Goal: Task Accomplishment & Management: Use online tool/utility

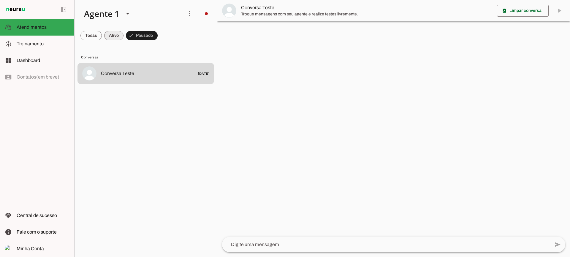
click at [117, 36] on span at bounding box center [113, 35] width 19 height 14
click at [143, 35] on span at bounding box center [144, 35] width 26 height 14
click at [54, 45] on slot at bounding box center [43, 43] width 53 height 7
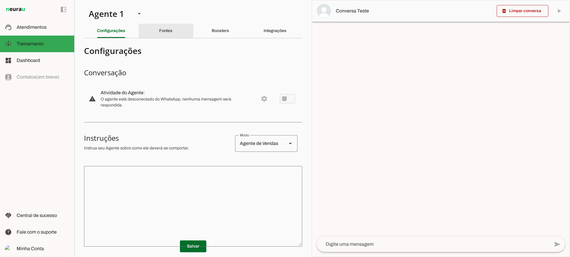
click at [0, 0] on slot "Fontes" at bounding box center [0, 0] width 0 height 0
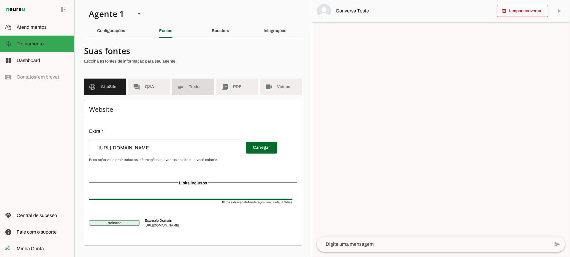
click at [201, 84] on md-item "subject Texto" at bounding box center [193, 87] width 42 height 17
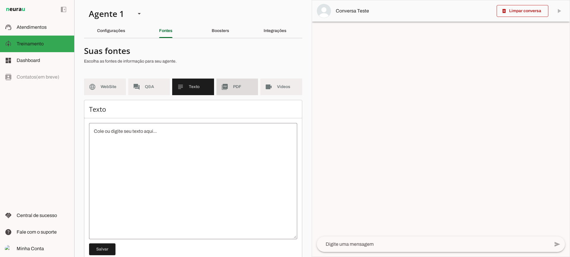
click at [237, 89] on span "PDF" at bounding box center [243, 87] width 20 height 6
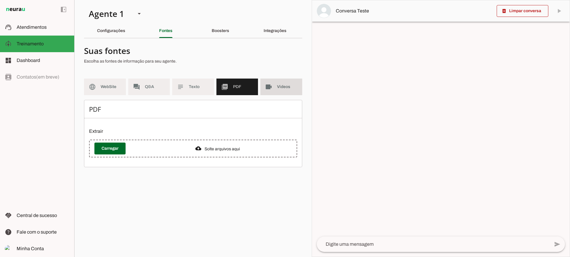
click at [275, 92] on md-item "videocam Videos" at bounding box center [281, 87] width 42 height 17
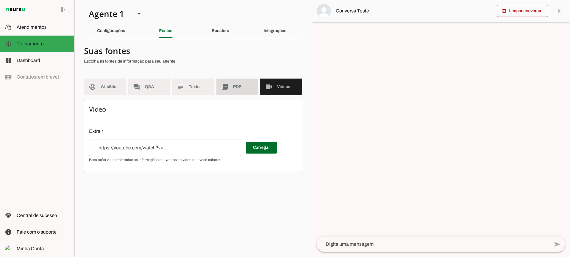
click at [241, 93] on md-item "picture_as_pdf PDF" at bounding box center [237, 87] width 42 height 17
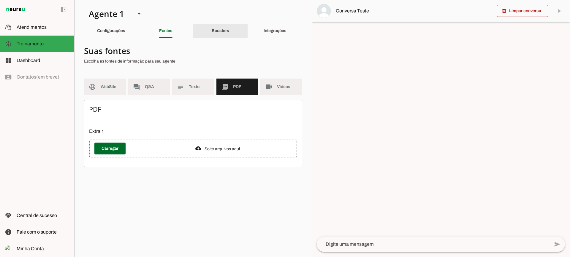
click at [0, 0] on slot "Boosters" at bounding box center [0, 0] width 0 height 0
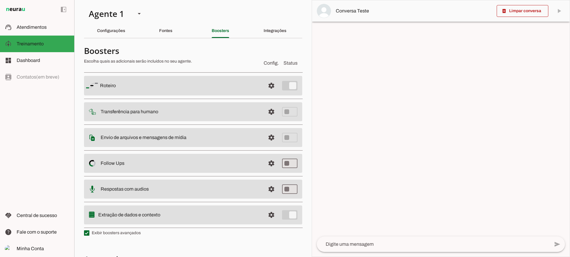
scroll to position [30, 0]
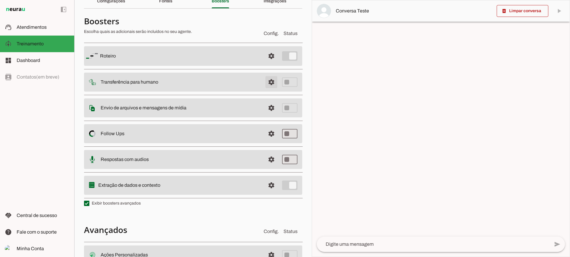
click at [264, 84] on span at bounding box center [271, 82] width 14 height 14
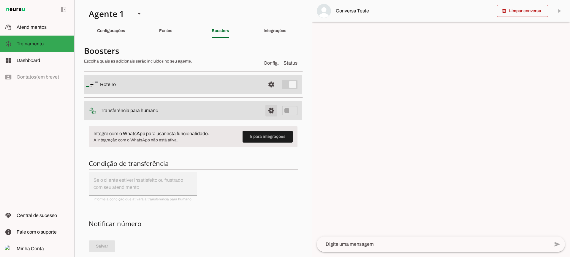
click at [264, 111] on span at bounding box center [271, 111] width 14 height 14
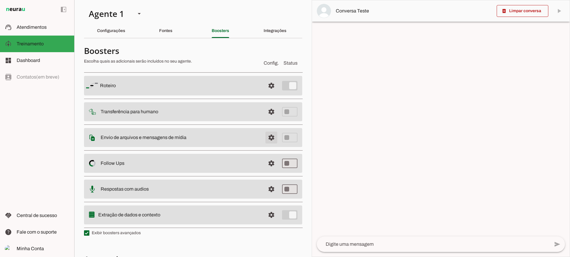
click at [267, 138] on span at bounding box center [271, 138] width 14 height 14
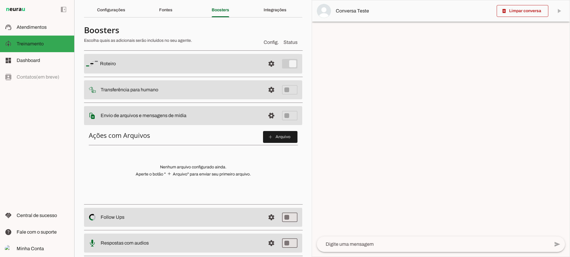
scroll to position [30, 0]
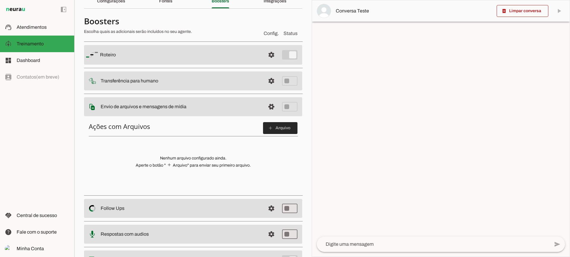
click at [281, 126] on span at bounding box center [280, 128] width 34 height 14
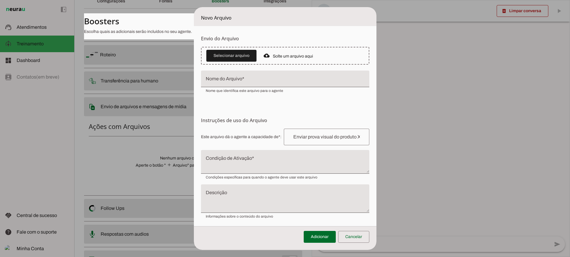
click at [232, 159] on textarea "Condição de Ativação" at bounding box center [285, 164] width 168 height 14
drag, startPoint x: 230, startPoint y: 33, endPoint x: 245, endPoint y: 51, distance: 23.3
click at [230, 34] on form "Envio do Arquivo Upload de [GEOGRAPHIC_DATA] Faça o envio dos arquivos que você…" at bounding box center [285, 127] width 182 height 202
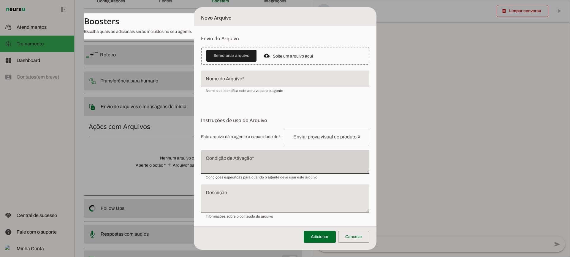
click at [245, 151] on div at bounding box center [285, 162] width 168 height 24
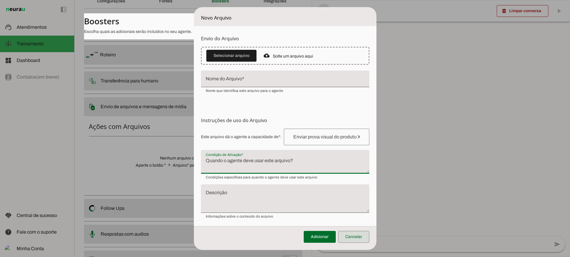
drag, startPoint x: 355, startPoint y: 239, endPoint x: 352, endPoint y: 233, distance: 6.5
click at [355, 239] on span at bounding box center [353, 237] width 31 height 14
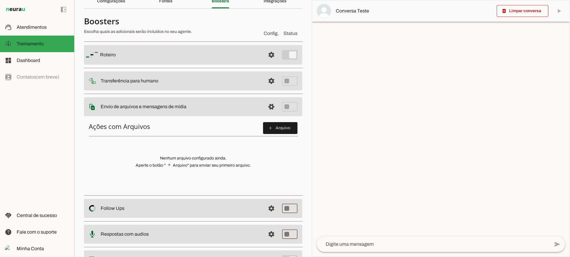
click at [266, 97] on md-list "Roteiro settings [GEOGRAPHIC_DATA] Adicionar [GEOGRAPHIC_DATA] Transferência pa…" at bounding box center [193, 157] width 218 height 236
click at [264, 108] on span at bounding box center [271, 107] width 14 height 14
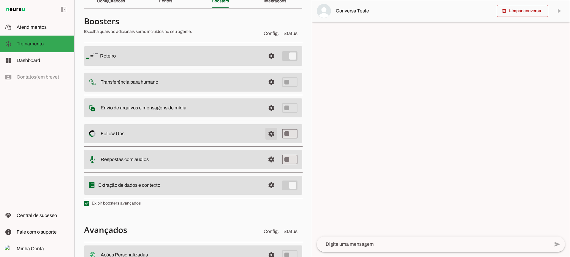
click at [268, 140] on span at bounding box center [271, 134] width 14 height 14
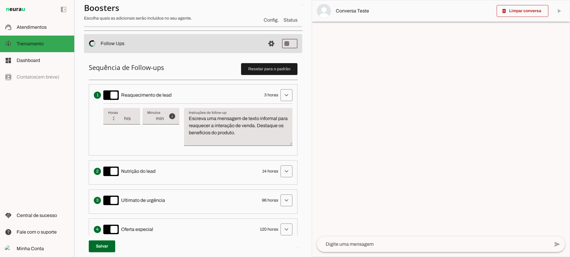
scroll to position [148, 0]
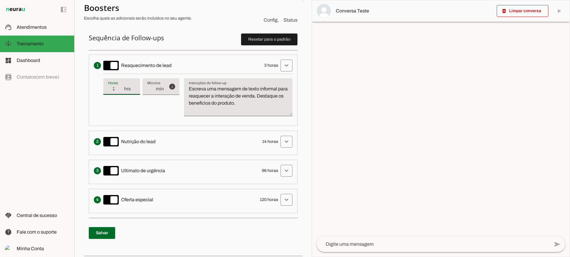
type input "2"
type md-filled-text-field "2"
click at [120, 90] on input "2" at bounding box center [115, 88] width 15 height 7
type input "1"
type md-filled-text-field "1"
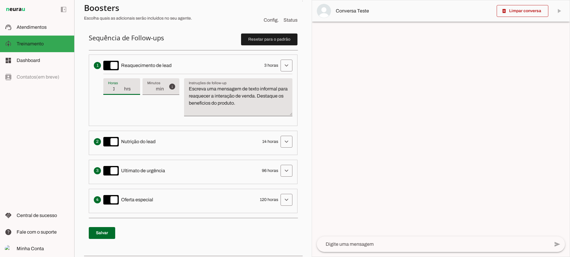
click at [120, 90] on input "1" at bounding box center [115, 88] width 15 height 7
type input "2"
type md-filled-text-field "2"
click at [120, 88] on input "2" at bounding box center [115, 88] width 15 height 7
type input "3"
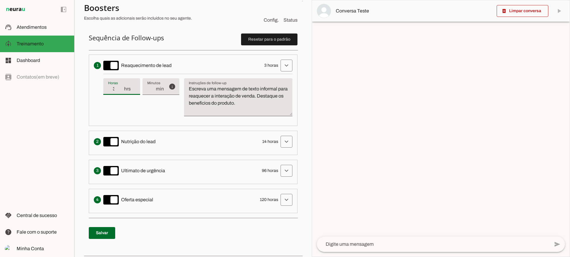
type md-filled-text-field "3"
click at [120, 88] on input "3" at bounding box center [115, 88] width 15 height 7
click at [206, 97] on textarea "Escreva uma mensagem de texto informal para reaquecer a interação de venda. Des…" at bounding box center [238, 99] width 108 height 28
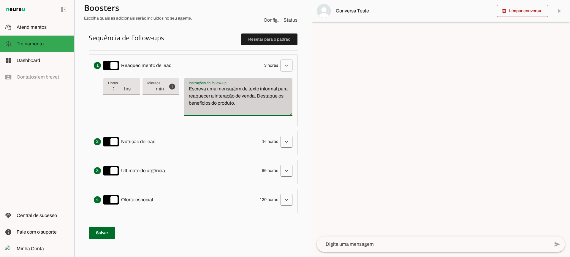
drag, startPoint x: 276, startPoint y: 107, endPoint x: 185, endPoint y: 85, distance: 93.4
click at [185, 85] on div "Escreva uma mensagem de texto informal para reaquecer a interação de venda. Des…" at bounding box center [238, 97] width 108 height 38
type textarea "Escreva uma mensagem de texto informal para reaquecer a interação de venda. Des…"
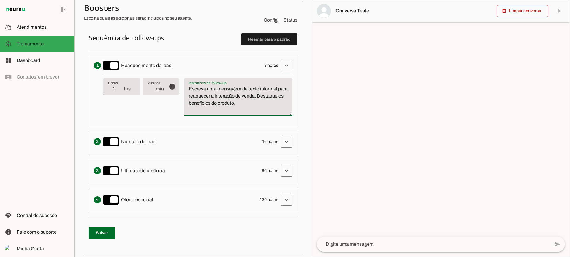
click at [215, 108] on textarea "Escreva uma mensagem de texto informal para reaquecer a interação de venda. Des…" at bounding box center [238, 99] width 108 height 28
type input "4"
type md-filled-text-field "4"
click at [121, 86] on input "4" at bounding box center [115, 88] width 15 height 7
type input "5"
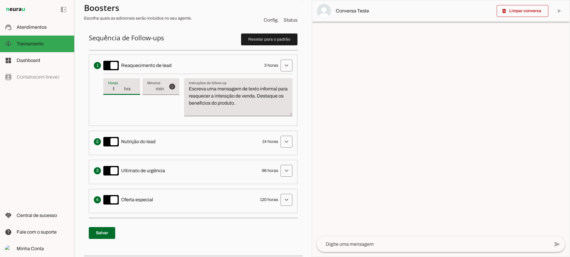
type md-filled-text-field "5"
click at [121, 86] on input "5" at bounding box center [115, 88] width 15 height 7
type input "6"
type md-filled-text-field "6"
click at [121, 86] on input "6" at bounding box center [115, 88] width 15 height 7
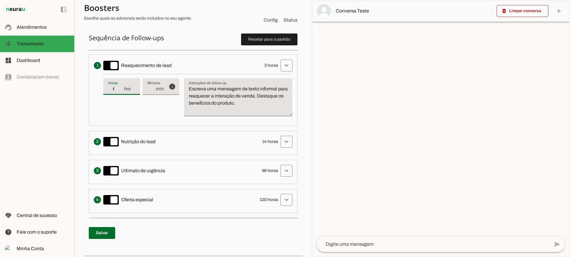
click at [121, 93] on div "6 hrs" at bounding box center [121, 86] width 37 height 17
type input "5"
type md-filled-text-field "5"
click at [121, 90] on input "5" at bounding box center [115, 88] width 15 height 7
type input "4"
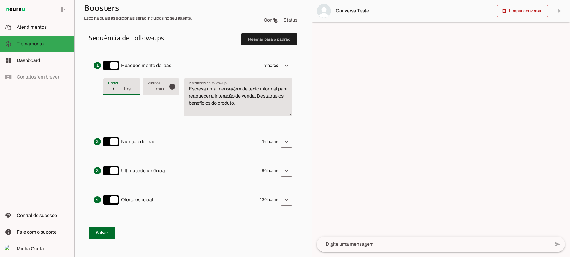
type md-filled-text-field "4"
click at [121, 90] on input "4" at bounding box center [115, 88] width 15 height 7
type input "3"
type md-filled-text-field "3"
click at [121, 90] on input "3" at bounding box center [115, 88] width 15 height 7
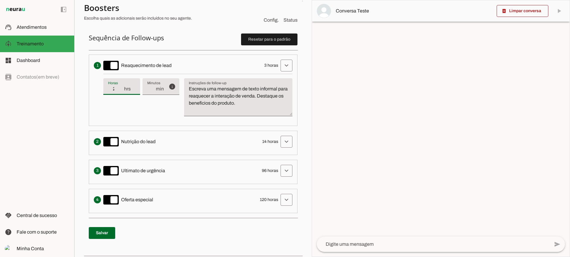
type input "2"
type md-filled-text-field "2"
click at [121, 90] on input "2" at bounding box center [115, 88] width 15 height 7
click at [121, 85] on div "2 hrs" at bounding box center [121, 86] width 37 height 17
type input "3"
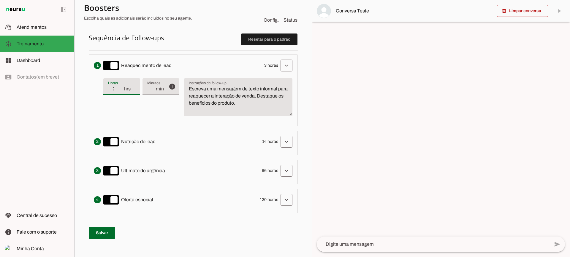
type md-filled-text-field "3"
click at [123, 86] on input "3" at bounding box center [115, 88] width 15 height 7
drag, startPoint x: 271, startPoint y: 100, endPoint x: 179, endPoint y: 67, distance: 97.6
click at [179, 67] on li "Envia uma mensagem para reengajar leads que pararam de responder, incentivando-…" at bounding box center [193, 91] width 209 height 72
click at [253, 96] on textarea "Escreva uma mensagem de texto informal para reaquecer a interação de venda. Des…" at bounding box center [238, 99] width 108 height 28
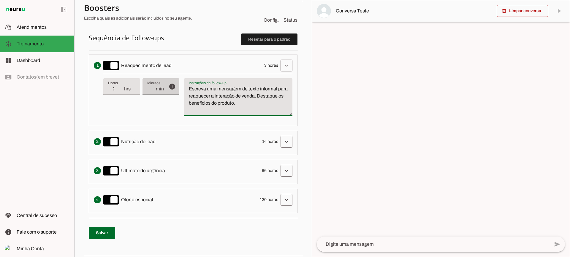
drag, startPoint x: 225, startPoint y: 99, endPoint x: 174, endPoint y: 79, distance: 54.9
click at [174, 79] on div "info Tempo de atraso / inatividade O tempo de atraso é o tempo de inatividade d…" at bounding box center [197, 97] width 189 height 47
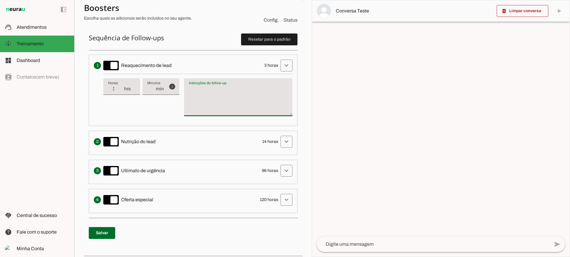
type textarea "Escreva uma mensagem de texto informal para reaquecer a interação de venda. Des…"
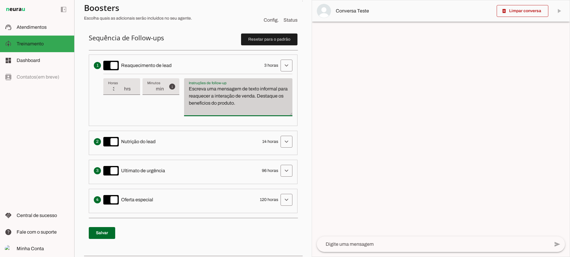
click at [235, 115] on div "Escreva uma mensagem de texto informal para reaquecer a interação de venda. Des…" at bounding box center [238, 97] width 108 height 38
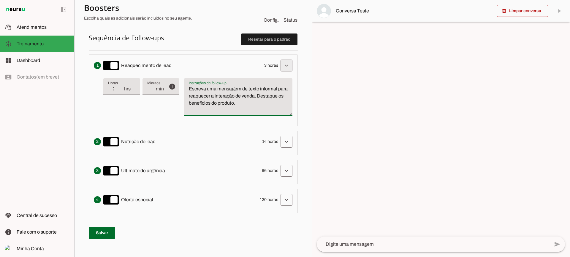
click at [280, 59] on span at bounding box center [286, 65] width 14 height 14
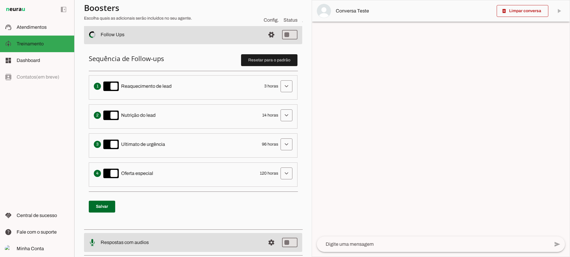
scroll to position [119, 0]
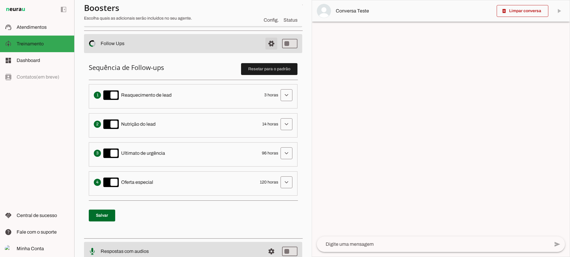
click at [269, 44] on span at bounding box center [271, 43] width 14 height 14
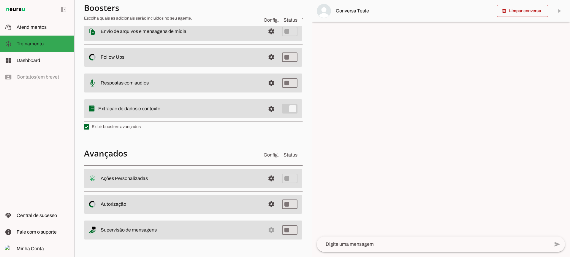
scroll to position [106, 0]
click at [272, 109] on span at bounding box center [271, 109] width 14 height 14
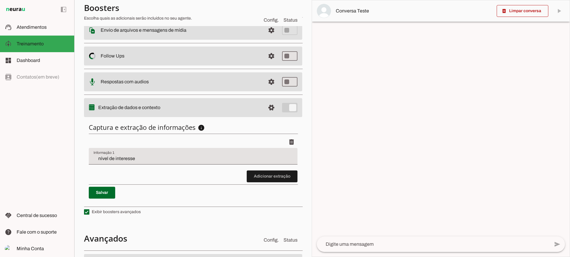
scroll to position [105, 0]
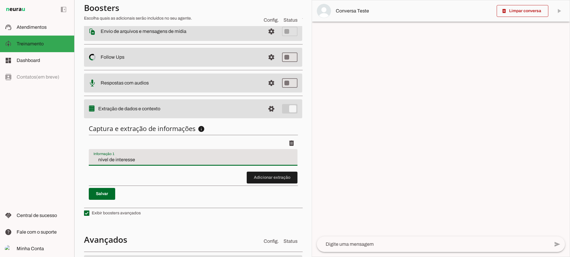
click at [163, 156] on div "nível de interesse" at bounding box center [193, 157] width 209 height 17
click at [258, 178] on span at bounding box center [272, 178] width 51 height 14
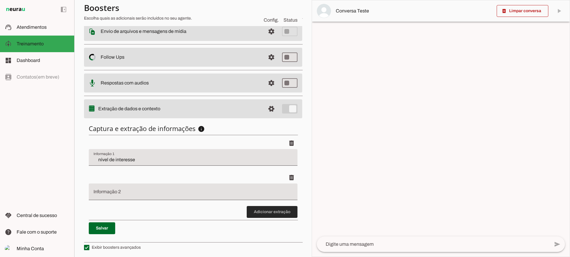
click at [270, 218] on span at bounding box center [272, 212] width 51 height 14
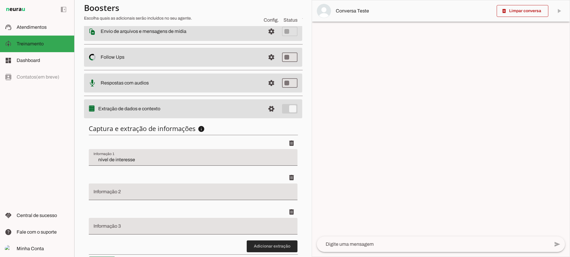
click at [272, 241] on span at bounding box center [272, 246] width 51 height 14
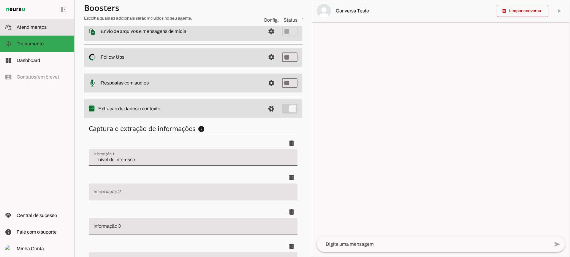
click at [34, 31] on md-item "support_agent Atendimentos Atendimentos" at bounding box center [37, 27] width 74 height 17
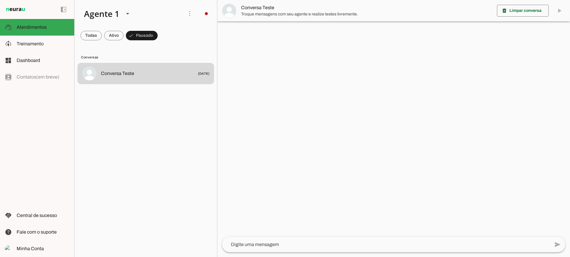
click at [271, 8] on span "Conversa Teste" at bounding box center [366, 7] width 251 height 7
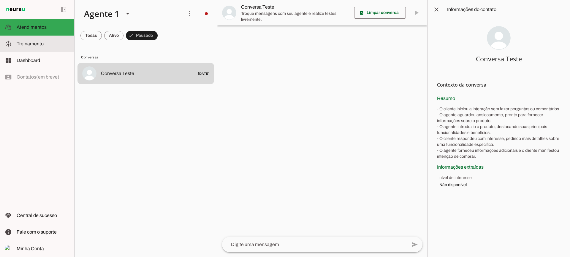
click at [31, 44] on span "Treinamento" at bounding box center [30, 43] width 27 height 5
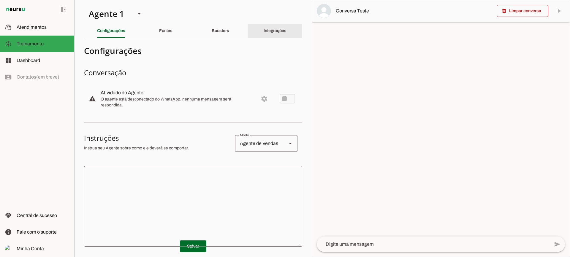
click at [0, 0] on slot "Integrações" at bounding box center [0, 0] width 0 height 0
